Goal: Communication & Community: Share content

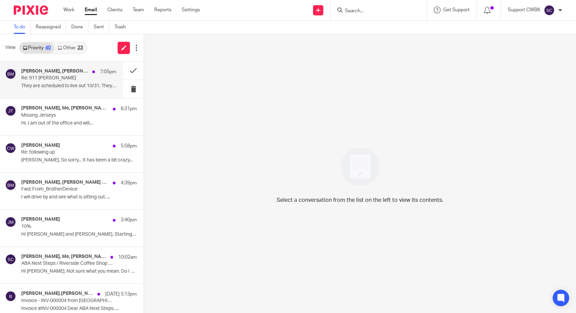
click at [39, 83] on div "[PERSON_NAME], [PERSON_NAME] 7:05pm Re: 911 [PERSON_NAME] They are scheduled to…" at bounding box center [68, 80] width 95 height 23
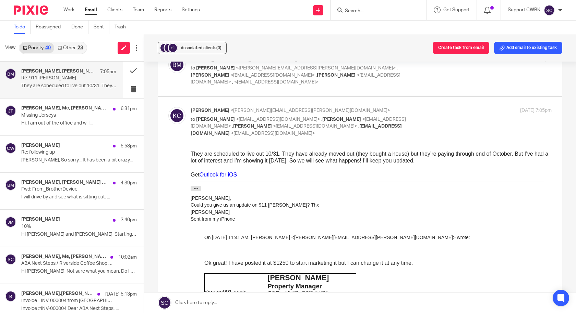
scroll to position [171, 0]
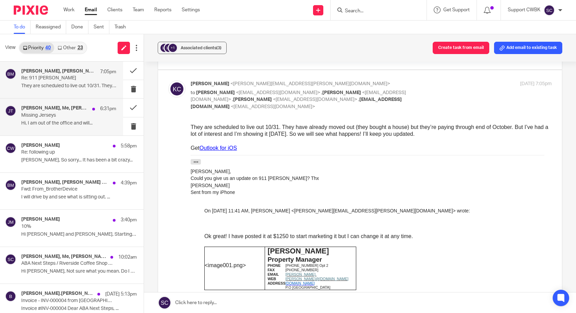
click at [59, 120] on div "[PERSON_NAME], Me, [PERSON_NAME] 6:31pm Missing Jerseys Hi, I am out of the off…" at bounding box center [68, 117] width 95 height 23
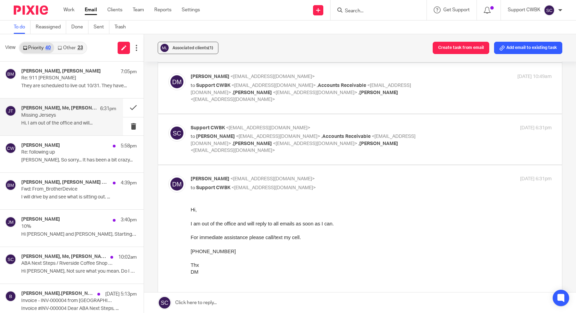
scroll to position [0, 0]
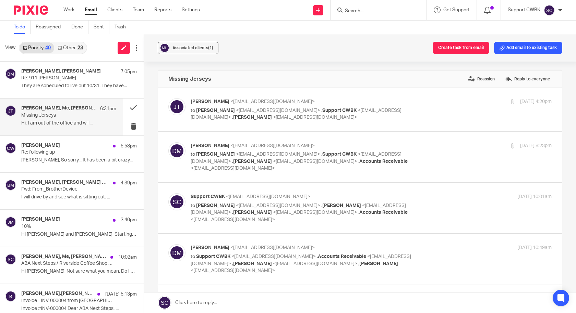
click at [67, 48] on link "Other 23" at bounding box center [70, 47] width 32 height 11
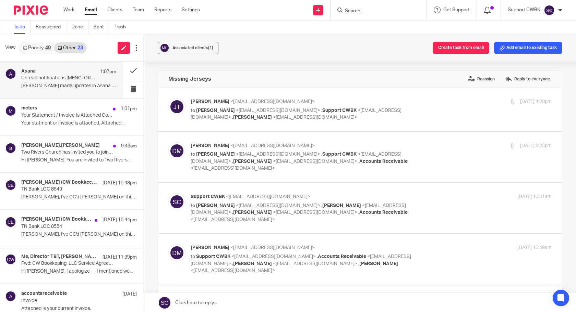
click at [62, 74] on div "Asana 1:07pm" at bounding box center [68, 72] width 95 height 7
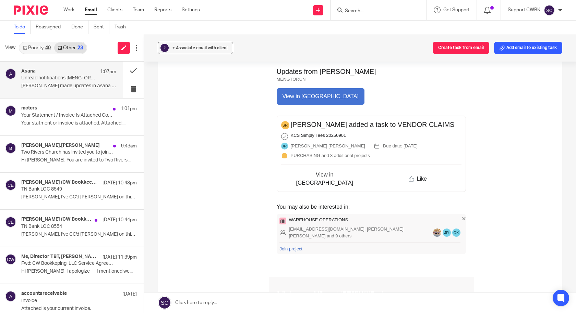
scroll to position [103, 0]
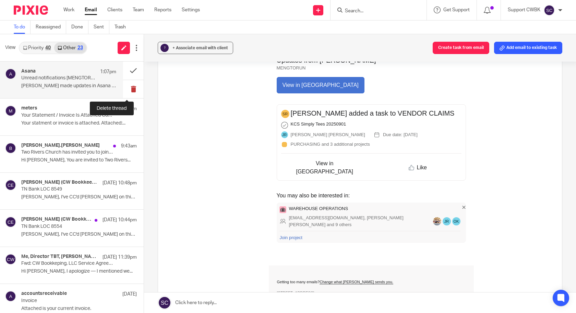
click at [129, 88] on button at bounding box center [133, 89] width 21 height 18
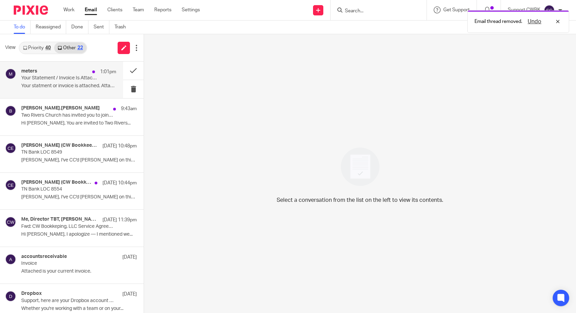
click at [44, 87] on p "Your statment or invoice is attached. Attached:..." at bounding box center [68, 86] width 95 height 6
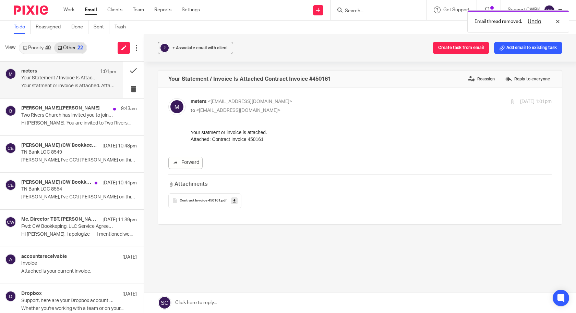
scroll to position [0, 0]
click at [188, 162] on link "Forward" at bounding box center [185, 163] width 34 height 12
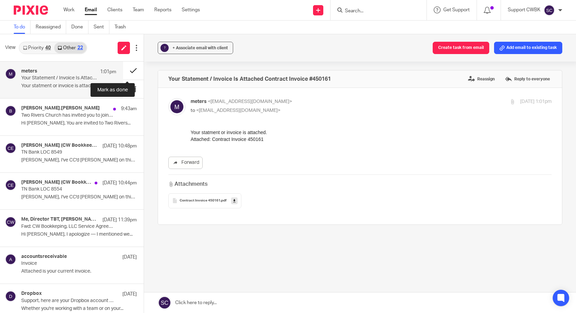
click at [127, 70] on button at bounding box center [133, 71] width 21 height 18
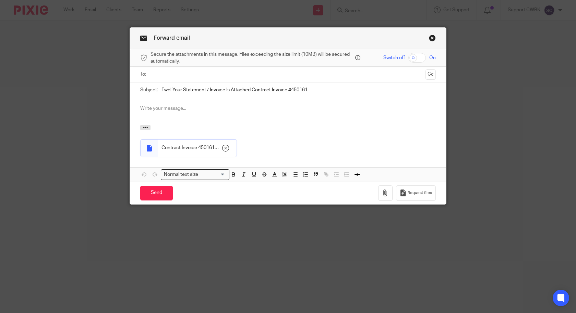
click at [166, 76] on input "text" at bounding box center [288, 75] width 270 height 8
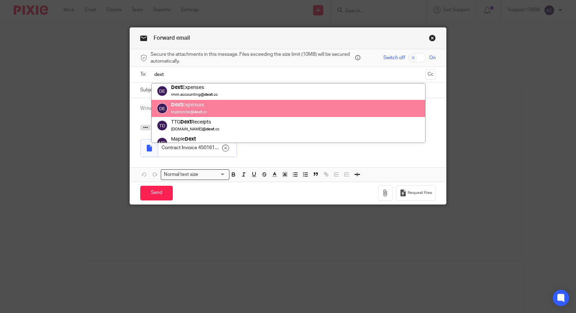
scroll to position [27, 0]
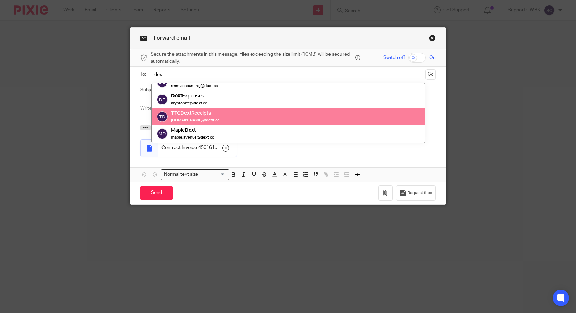
type input "dext"
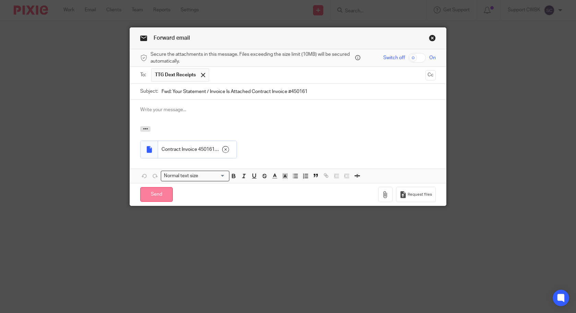
click at [157, 194] on input "Send" at bounding box center [156, 194] width 33 height 15
